Goal: Information Seeking & Learning: Learn about a topic

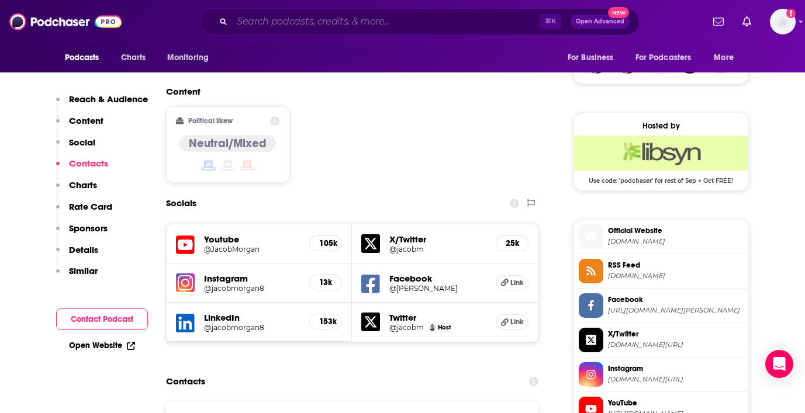
click at [320, 27] on input "Search podcasts, credits, & more..." at bounding box center [385, 21] width 307 height 19
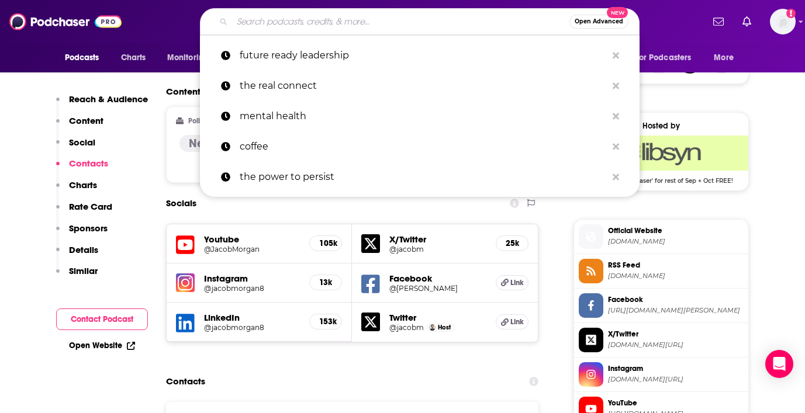
paste input "Humanity at Scale - Redefining Leadership with [PERSON_NAME]"
type input "Humanity at Scale - Redefining Leadership with [PERSON_NAME]"
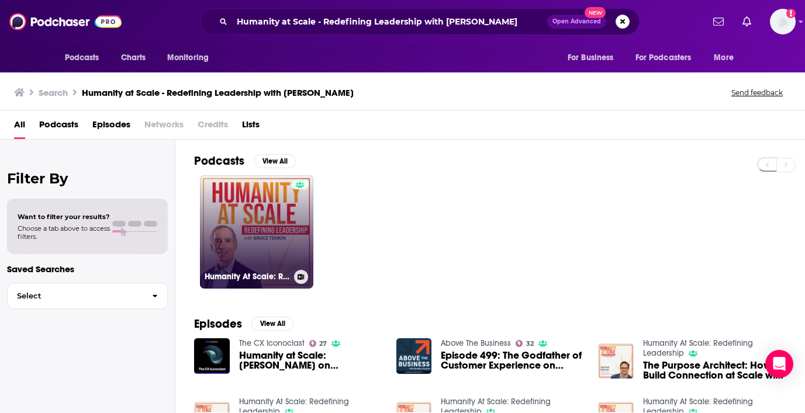
click at [252, 228] on link "Humanity At Scale: Redefining Leadership" at bounding box center [256, 231] width 113 height 113
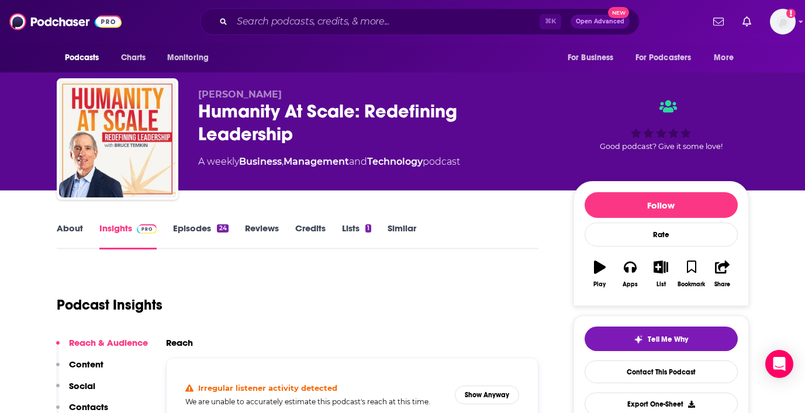
click at [72, 226] on link "About" at bounding box center [70, 236] width 26 height 27
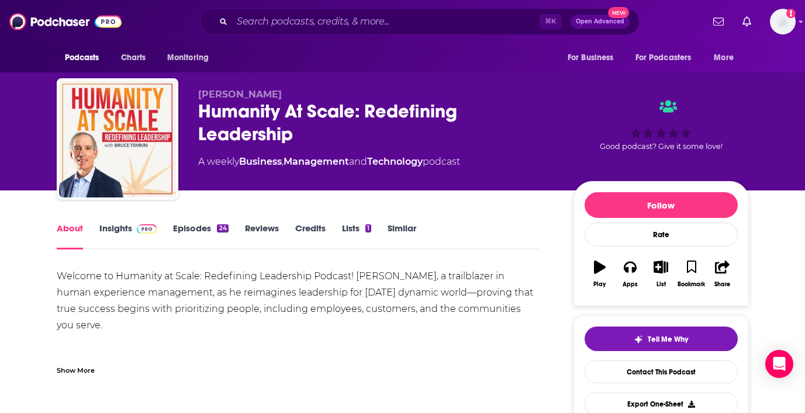
scroll to position [37, 0]
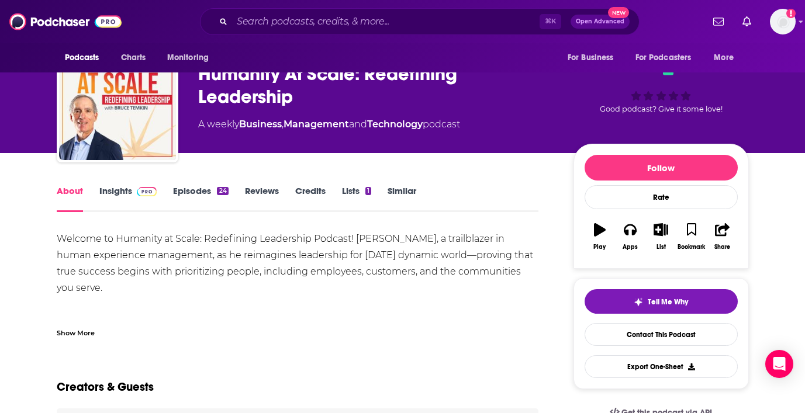
click at [93, 332] on div "Show More" at bounding box center [76, 332] width 38 height 11
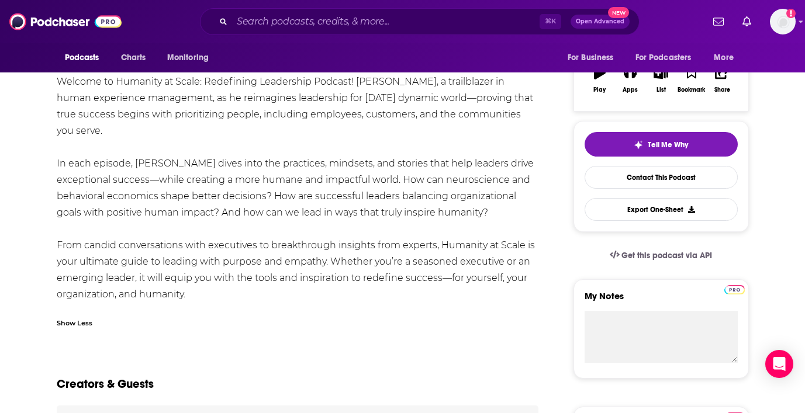
scroll to position [178, 0]
